Goal: Task Accomplishment & Management: Use online tool/utility

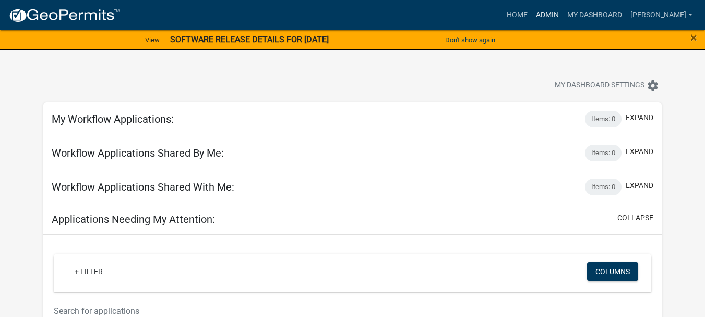
click at [563, 10] on link "Admin" at bounding box center [547, 15] width 31 height 20
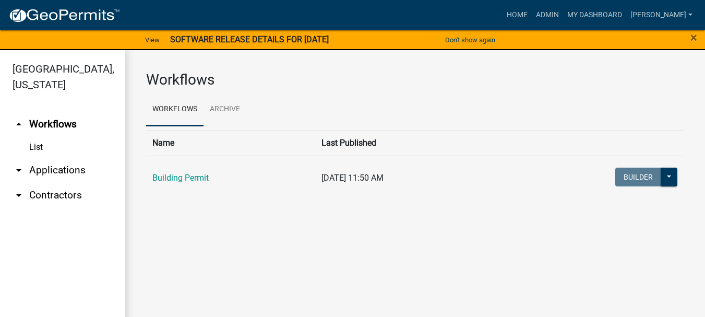
click at [52, 158] on link "arrow_drop_down Applications" at bounding box center [62, 170] width 125 height 25
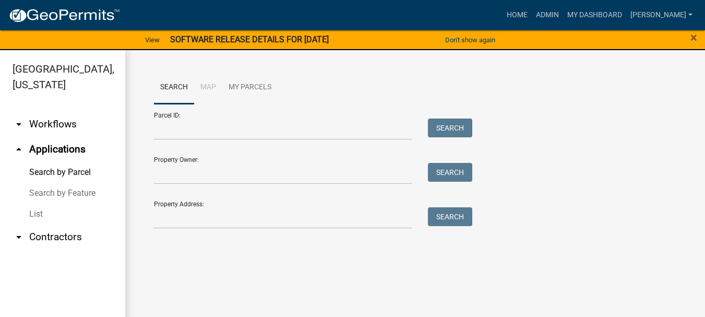
click at [186, 117] on div "Parcel ID: Search" at bounding box center [310, 122] width 313 height 36
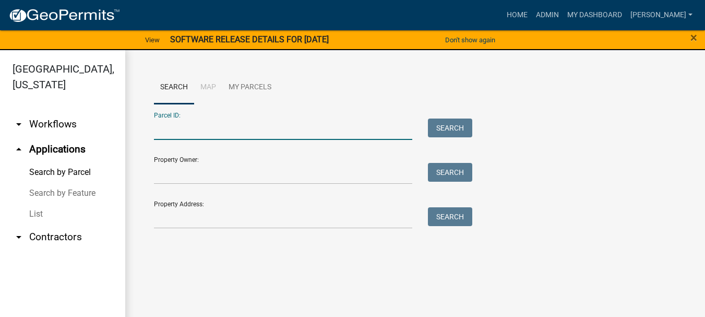
paste input "64-10-06-157-012.000-003"
type input "64-10-06-157-012.000-003"
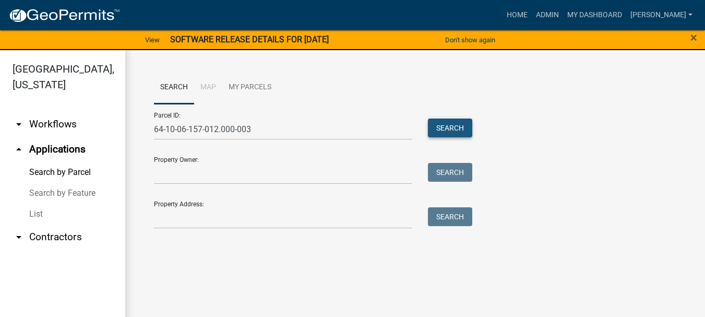
click at [447, 123] on button "Search" at bounding box center [450, 128] width 44 height 19
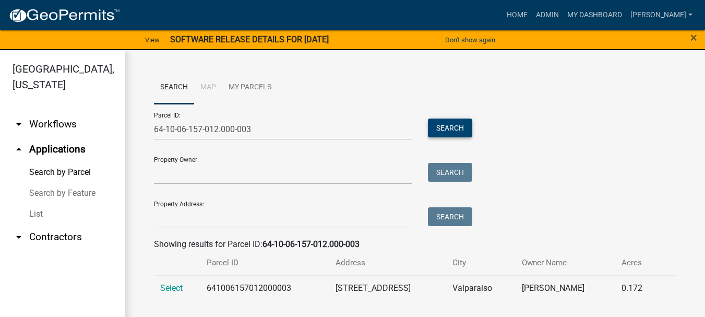
scroll to position [1, 0]
click at [166, 290] on span "Select" at bounding box center [171, 287] width 22 height 10
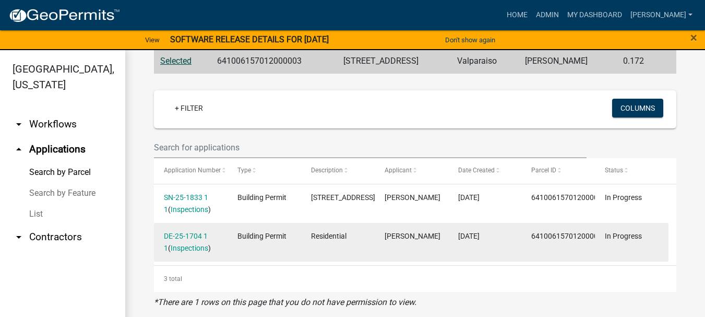
scroll to position [13, 0]
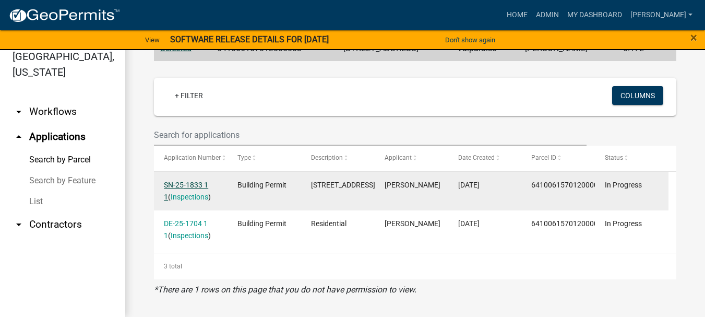
click at [187, 181] on link "SN-25-1833 1 1" at bounding box center [186, 191] width 44 height 20
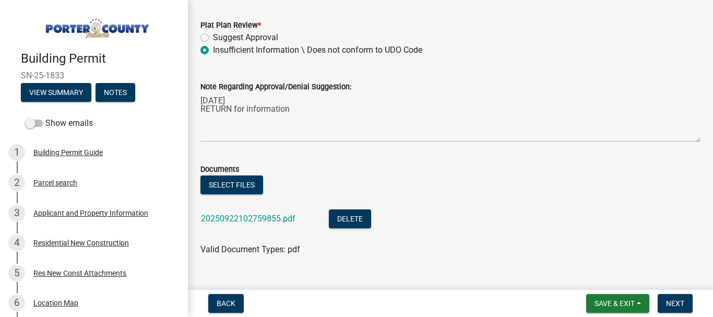
scroll to position [73, 0]
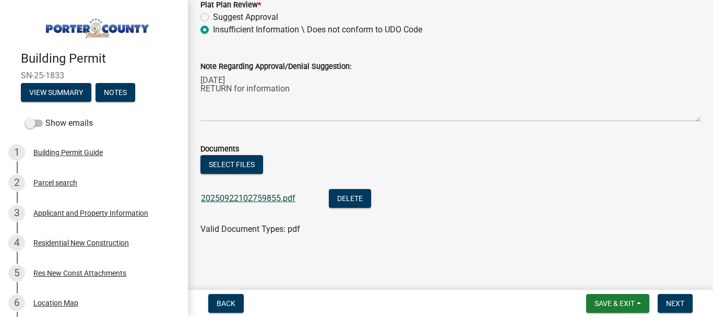
click at [234, 202] on link "20250922102759855.pdf" at bounding box center [248, 198] width 95 height 10
